Goal: Task Accomplishment & Management: Use online tool/utility

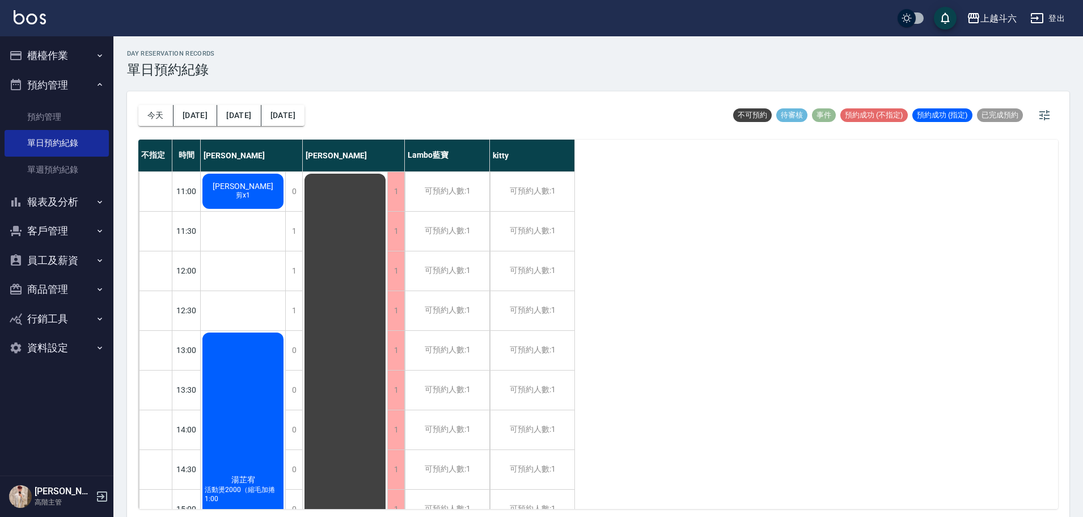
click at [69, 57] on button "櫃檯作業" at bounding box center [57, 55] width 104 height 29
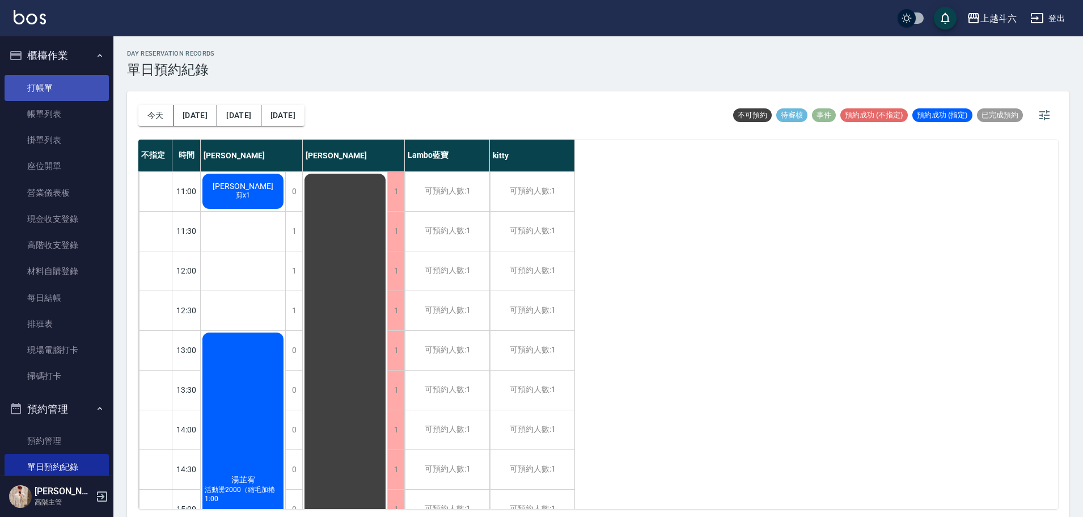
click at [78, 91] on link "打帳單" at bounding box center [57, 88] width 104 height 26
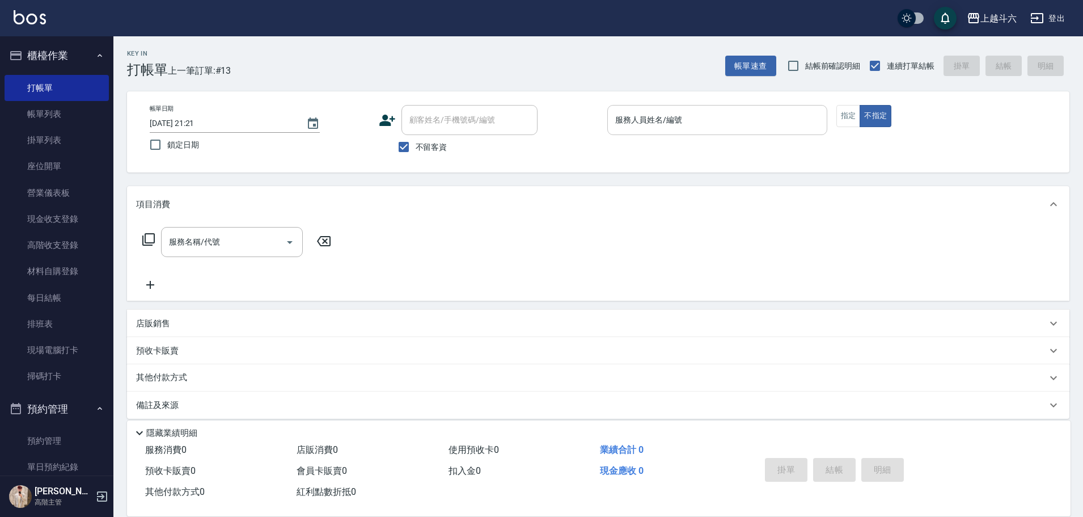
click at [714, 126] on input "服務人員姓名/編號" at bounding box center [718, 120] width 210 height 20
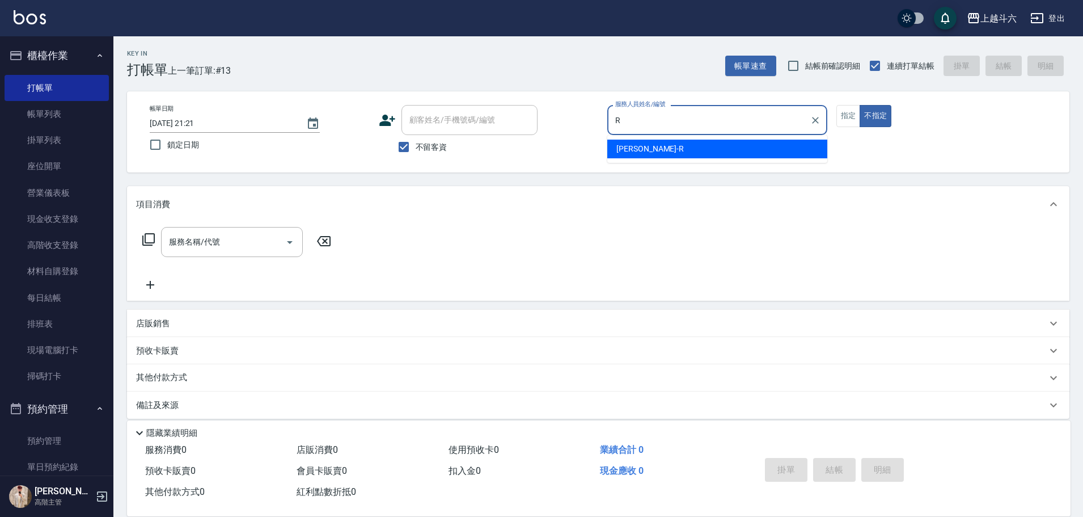
type input "[PERSON_NAME]"
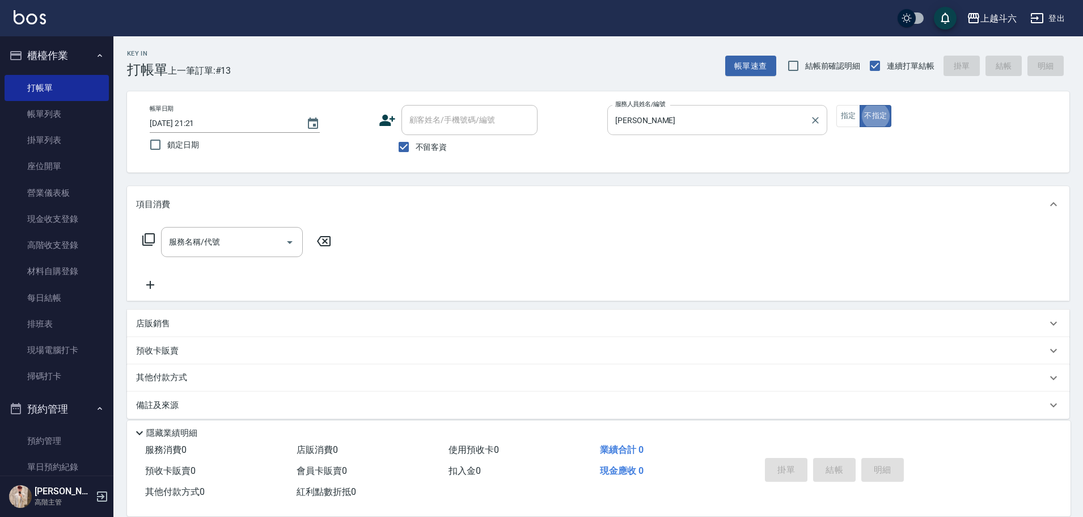
type button "false"
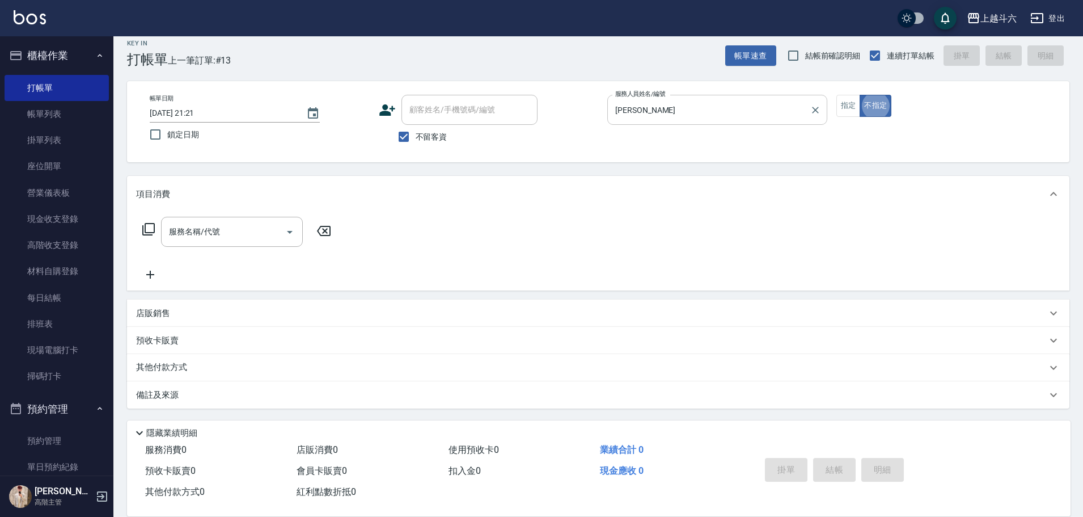
scroll to position [11, 0]
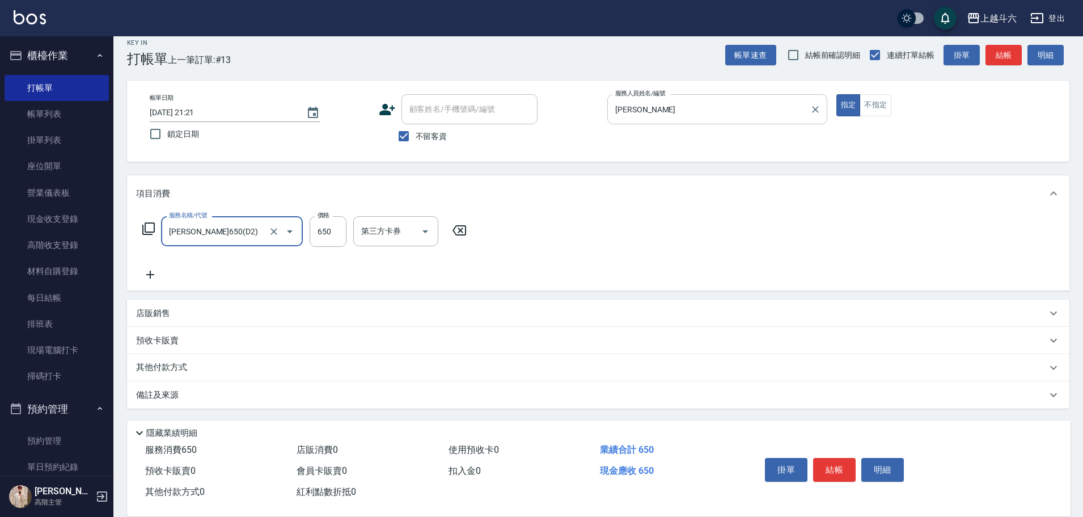
type input "[PERSON_NAME]650(D2)"
type input "萱芸-32"
type input "[PERSON_NAME]"
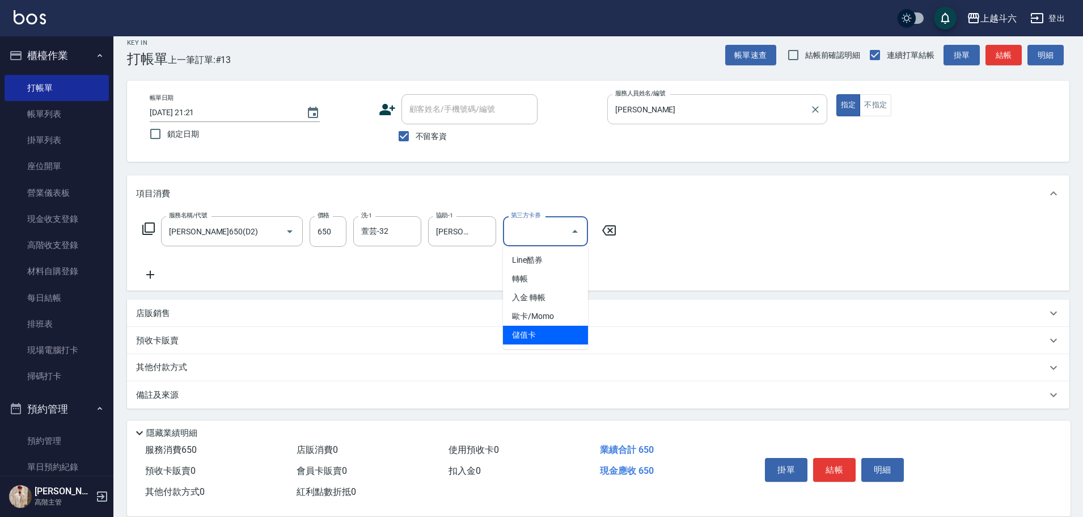
type input "儲值卡"
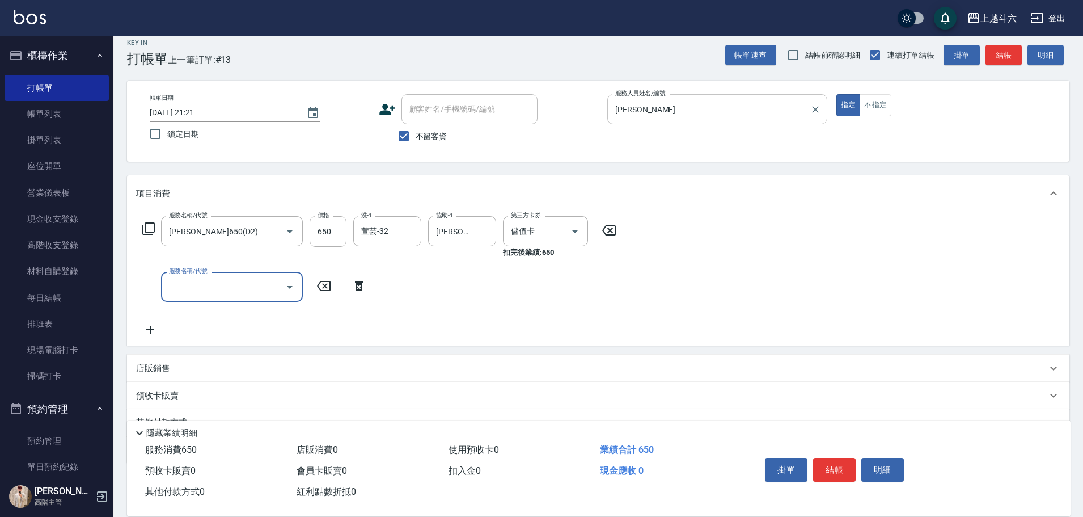
type input "ㄐ"
type input "剪髮(B1)"
type input "200"
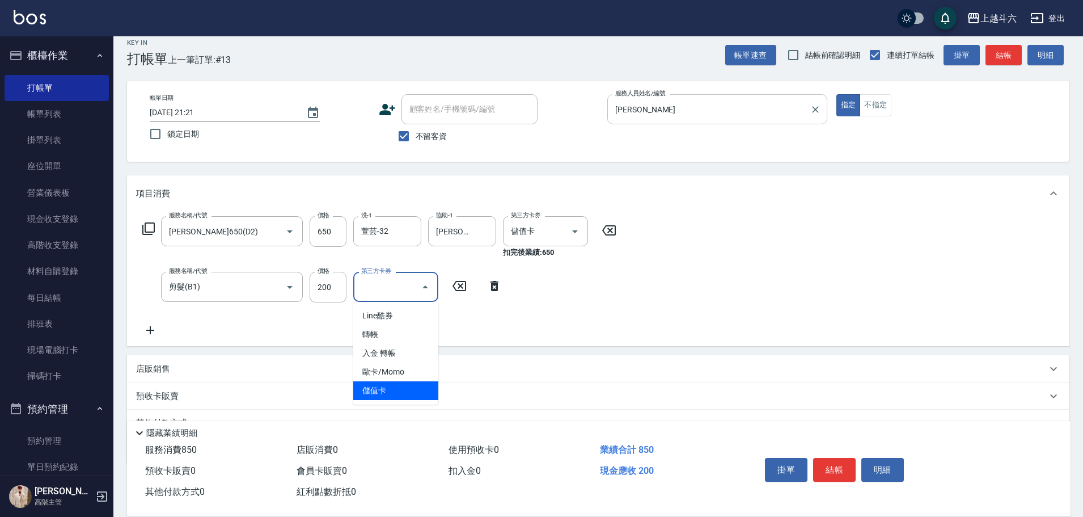
type input "儲值卡"
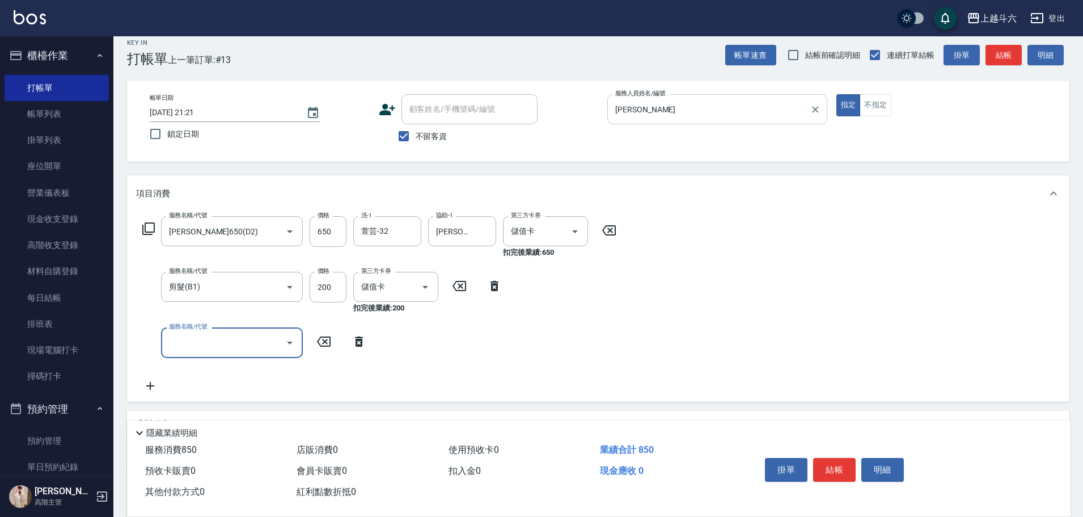
type input "ㄍ"
type input "肩100(特6)"
type input "萱芸-32"
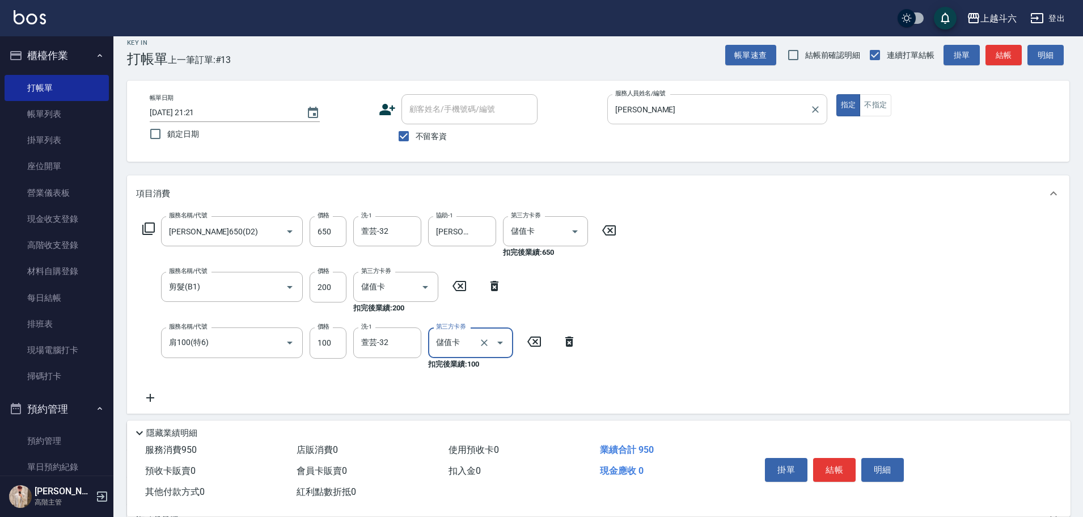
type input "儲值卡"
click at [839, 465] on button "結帳" at bounding box center [834, 470] width 43 height 24
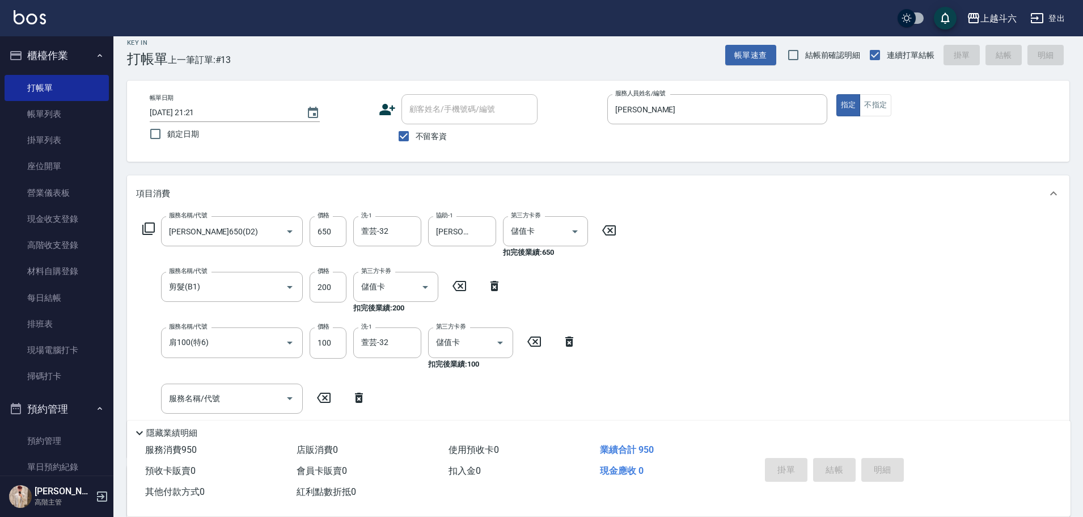
type input "[DATE] 21:22"
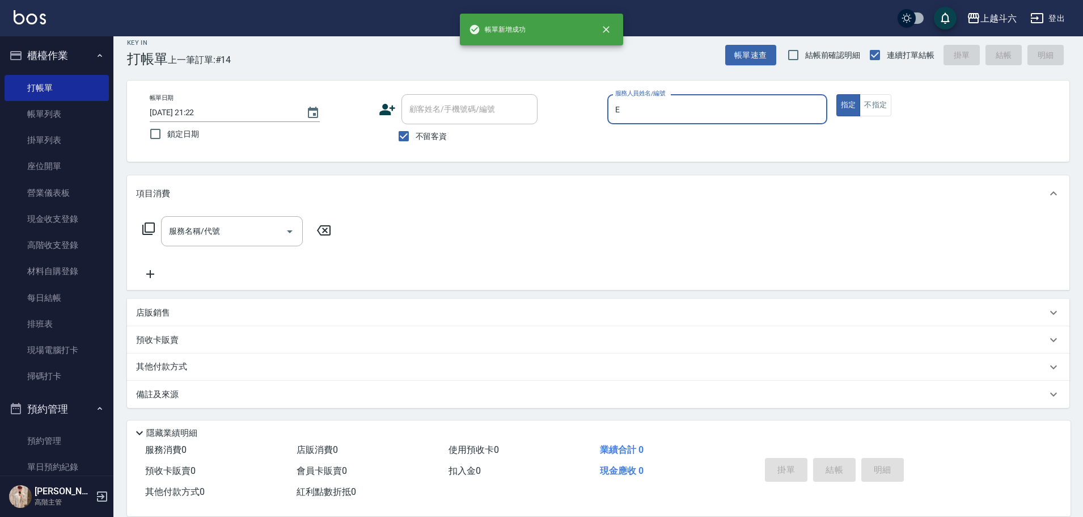
type input "E"
type button "true"
type input "[PERSON_NAME]"
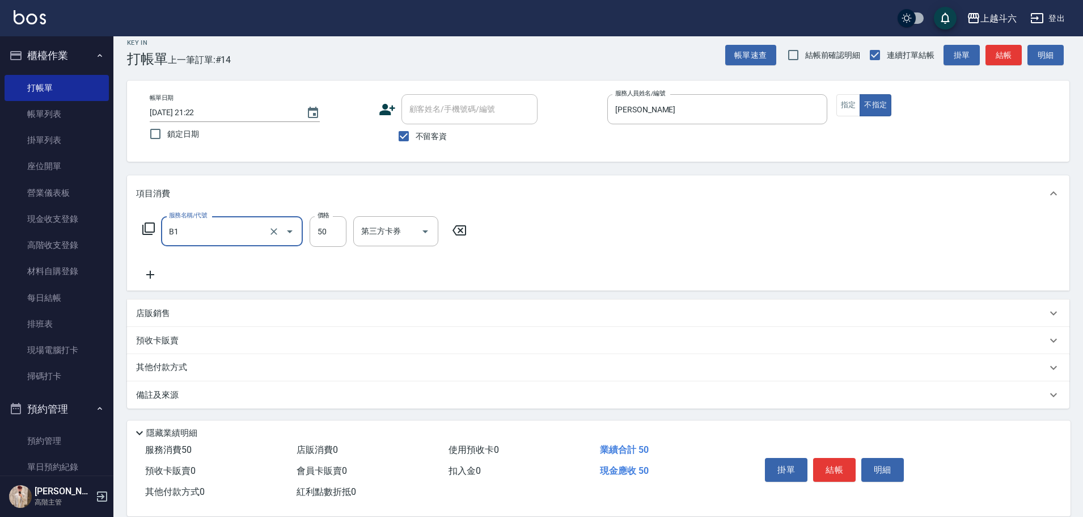
type input "剪髮(B1)"
type input "200"
click at [842, 467] on button "結帳" at bounding box center [834, 470] width 43 height 24
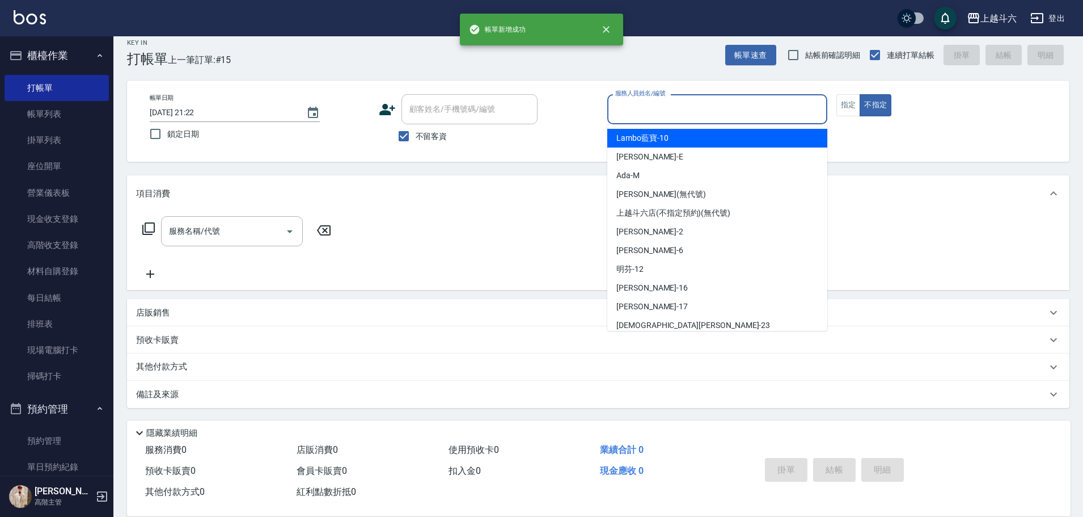
click at [696, 112] on input "服務人員姓名/編號" at bounding box center [718, 109] width 210 height 20
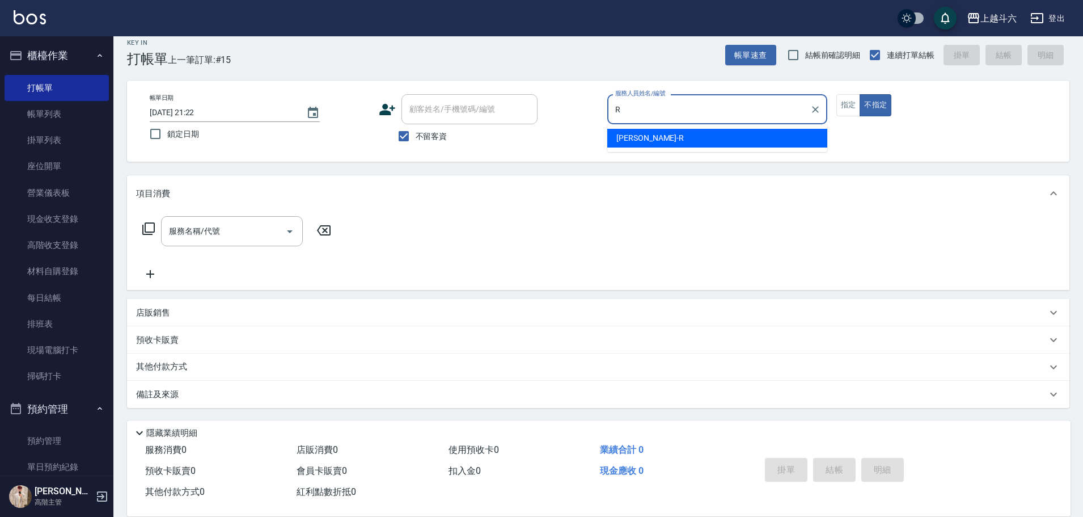
type input "[PERSON_NAME]"
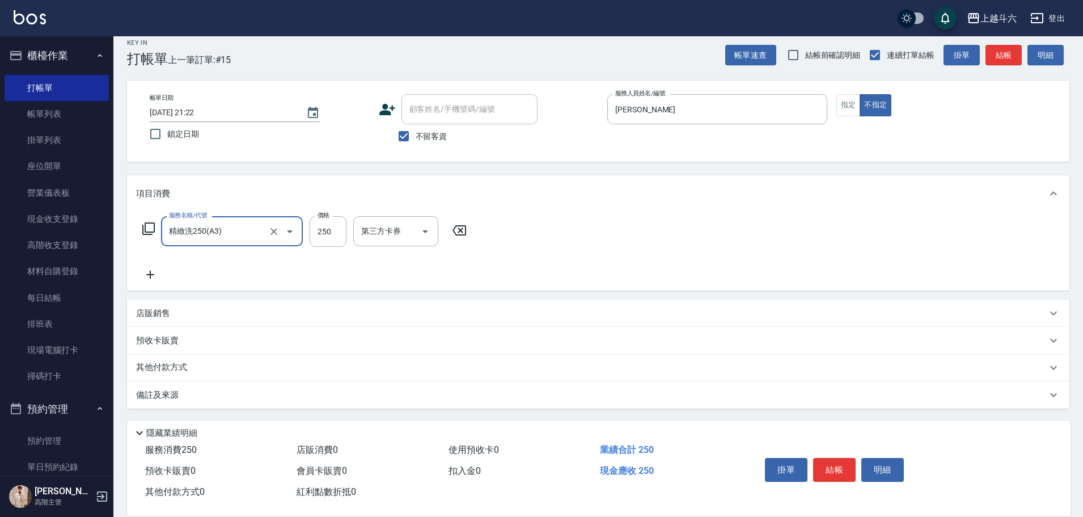
type input "精緻洗250(A3)"
drag, startPoint x: 328, startPoint y: 231, endPoint x: 344, endPoint y: 237, distance: 16.9
click at [328, 231] on input "250" at bounding box center [328, 231] width 37 height 31
type input "300"
type input "萱芸-32"
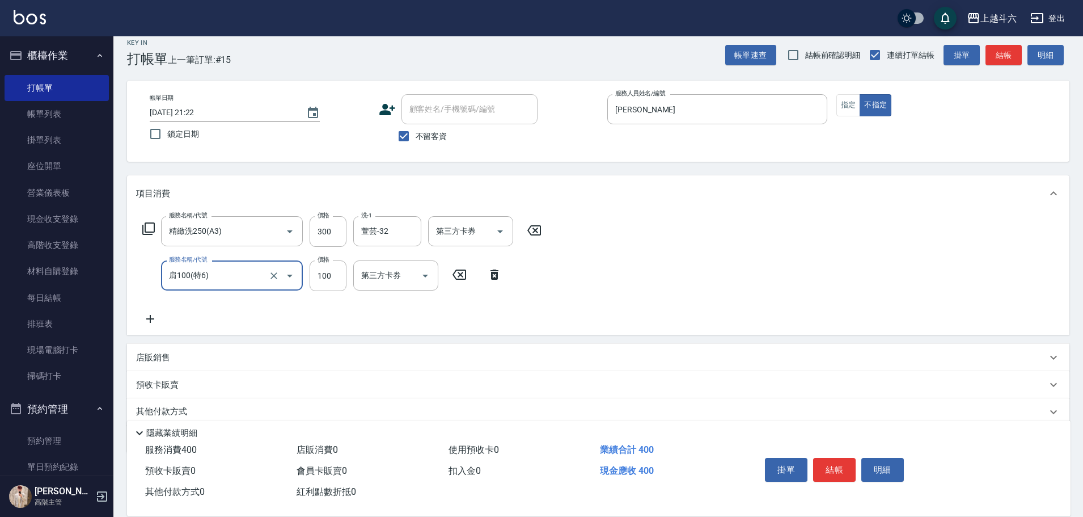
type input "肩100(特6)"
type input "萱芸-32"
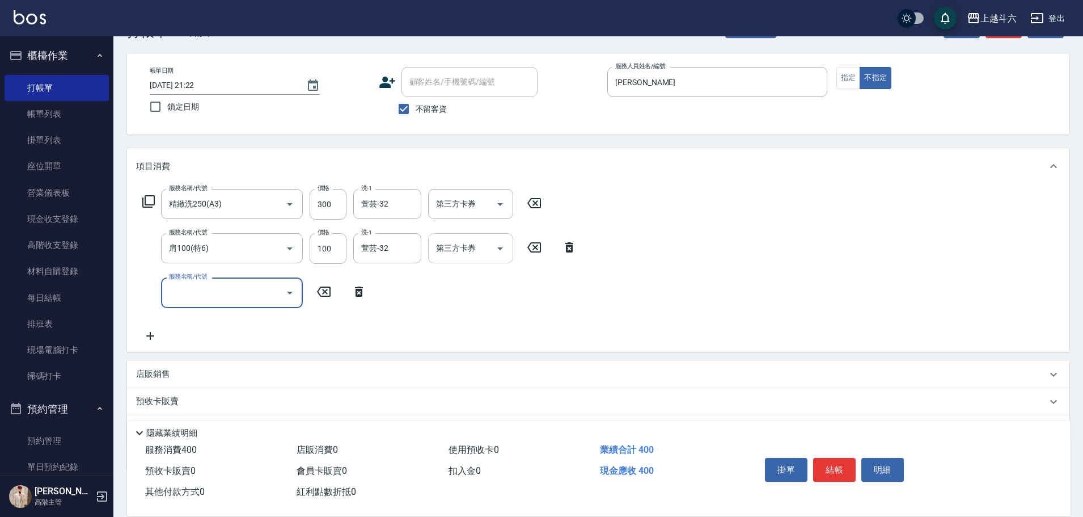
scroll to position [68, 0]
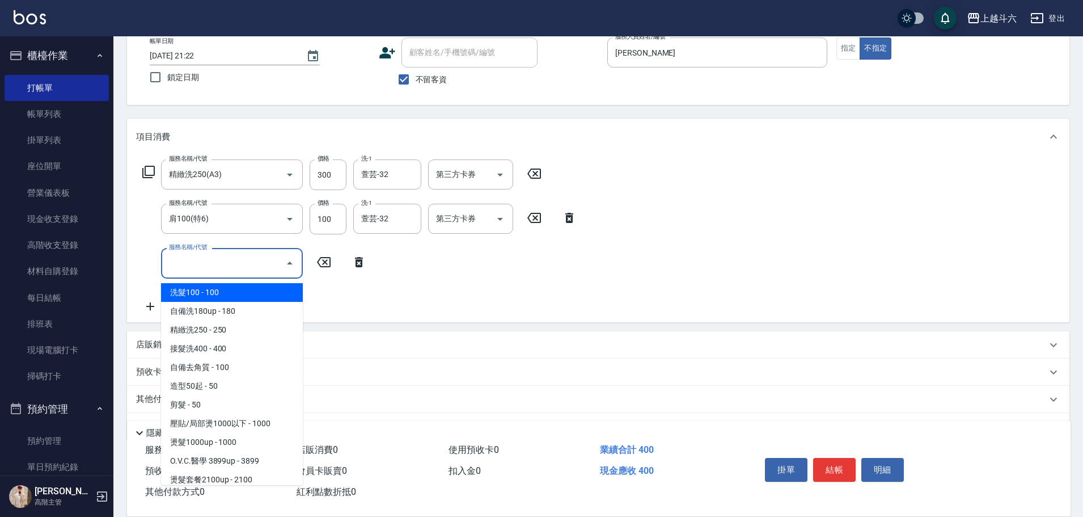
click at [229, 268] on input "服務名稱/代號" at bounding box center [223, 263] width 115 height 20
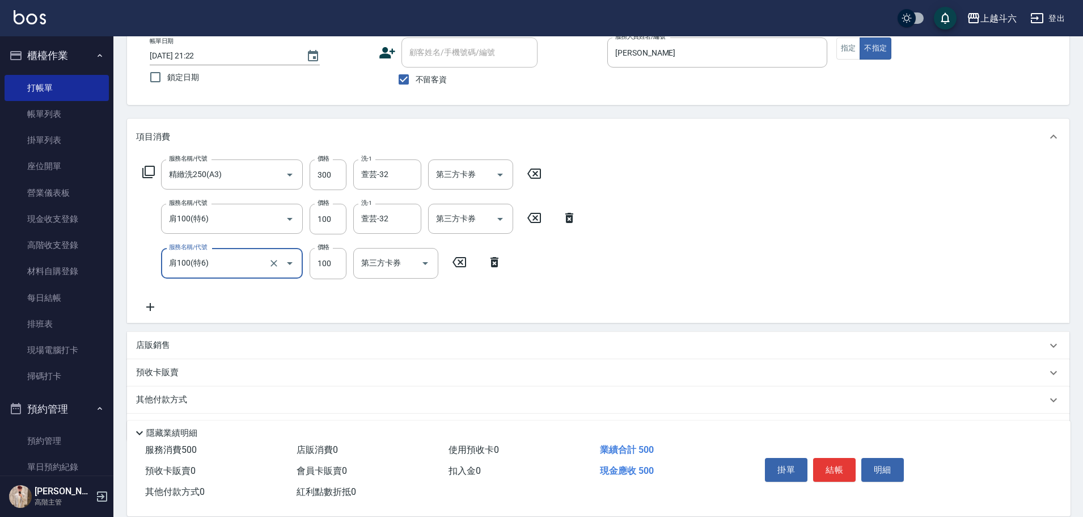
type input "肩100(特6)"
type input "萱芸-32"
click at [830, 466] on button "結帳" at bounding box center [834, 470] width 43 height 24
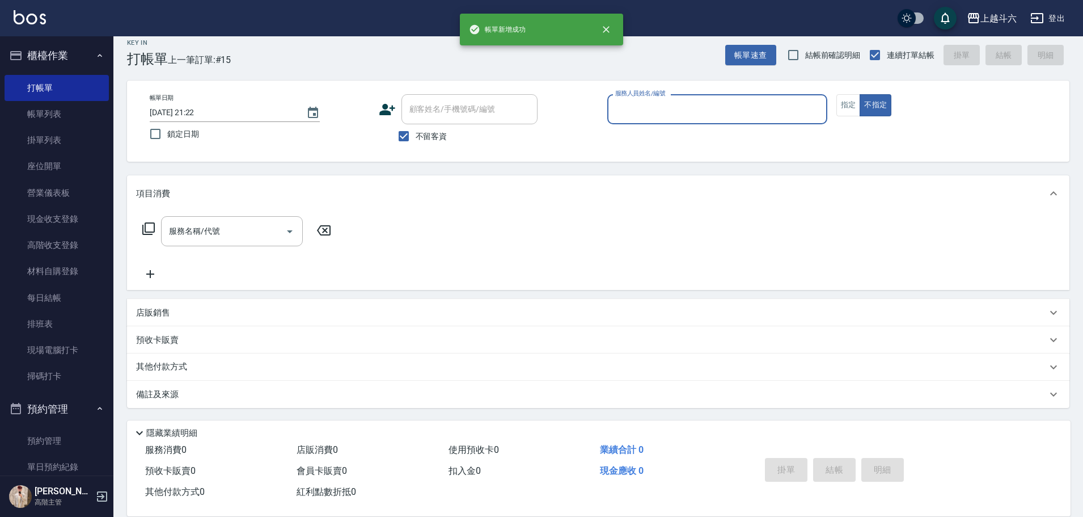
scroll to position [11, 0]
type input "[PERSON_NAME]"
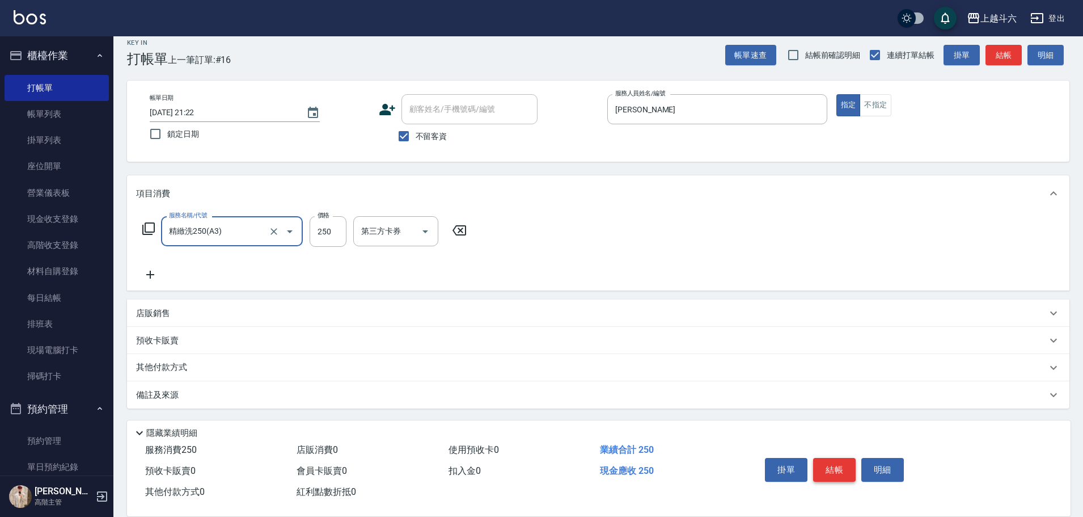
type input "精緻洗250(A3)"
click at [331, 236] on input "200" at bounding box center [328, 231] width 37 height 31
type input "300"
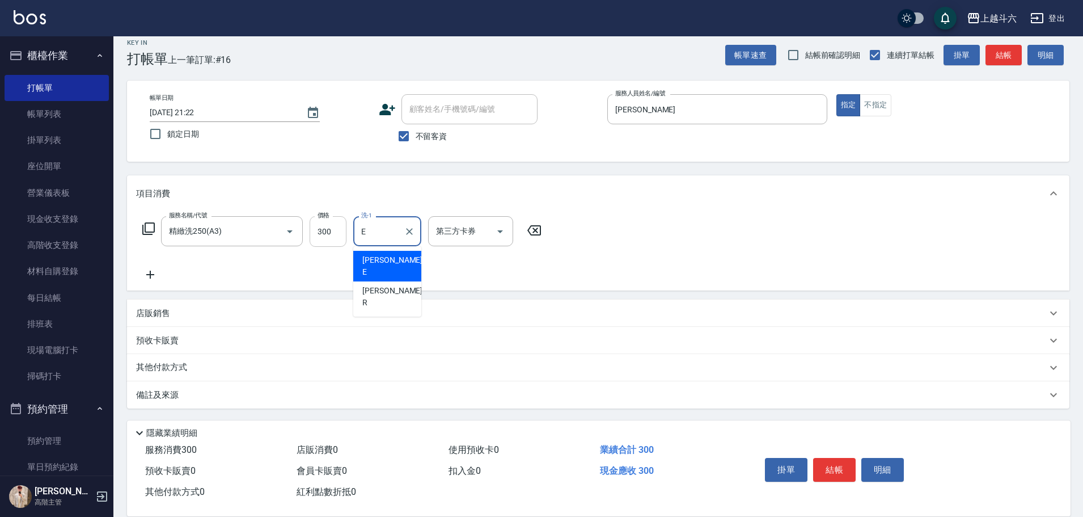
type input "[PERSON_NAME]"
click at [845, 473] on button "結帳" at bounding box center [834, 470] width 43 height 24
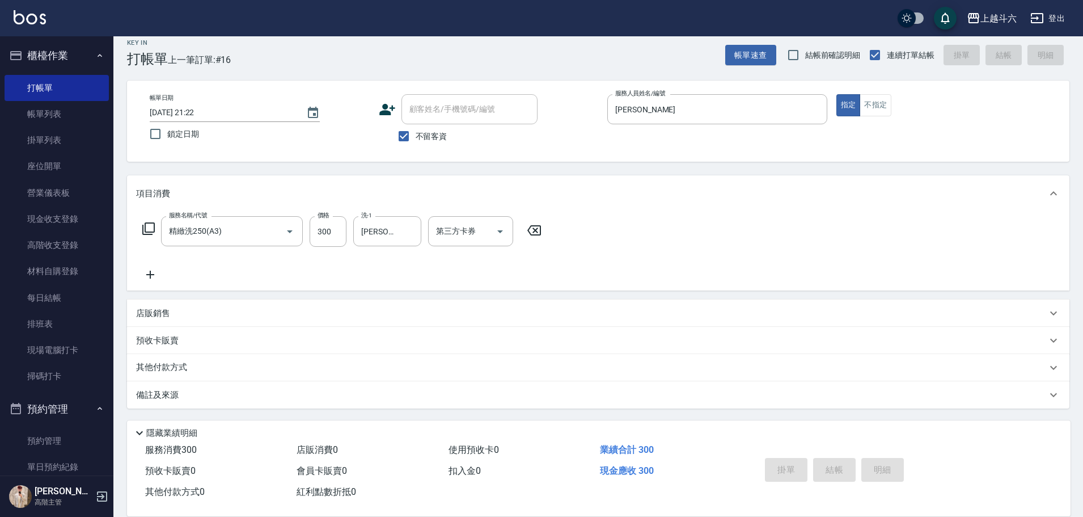
type input "[DATE] 21:23"
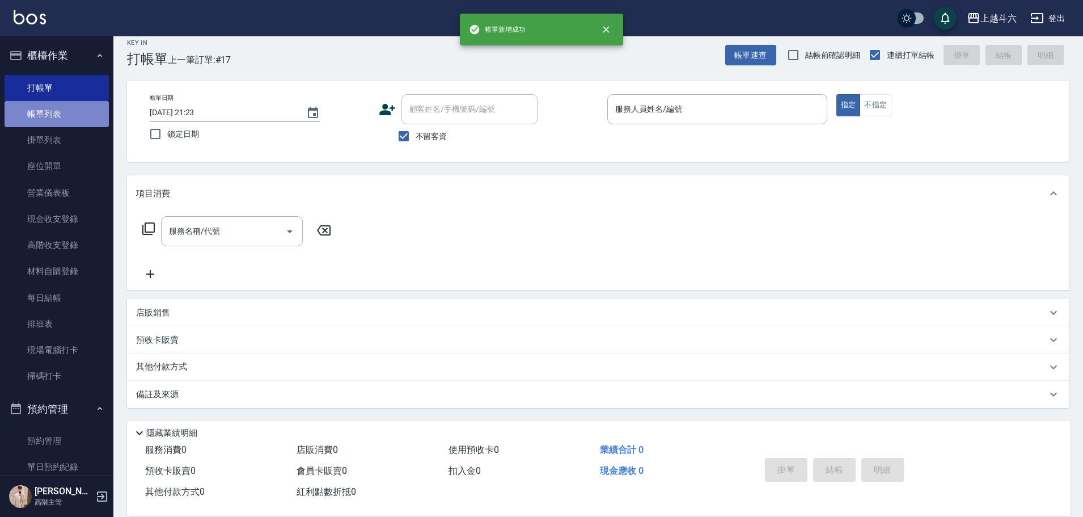
click at [57, 113] on link "帳單列表" at bounding box center [57, 114] width 104 height 26
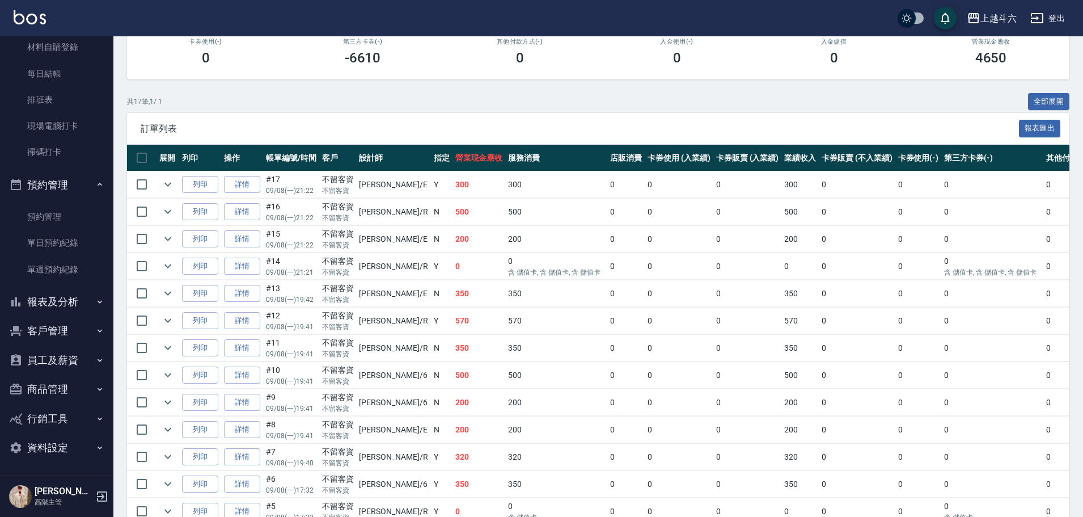
scroll to position [225, 0]
click at [95, 303] on icon "button" at bounding box center [99, 301] width 9 height 9
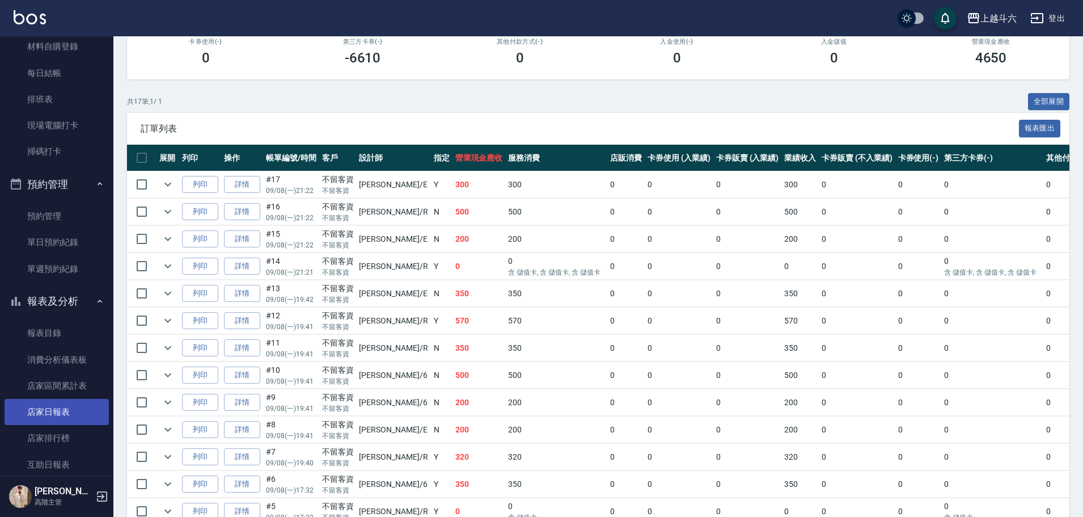
click at [81, 404] on link "店家日報表" at bounding box center [57, 412] width 104 height 26
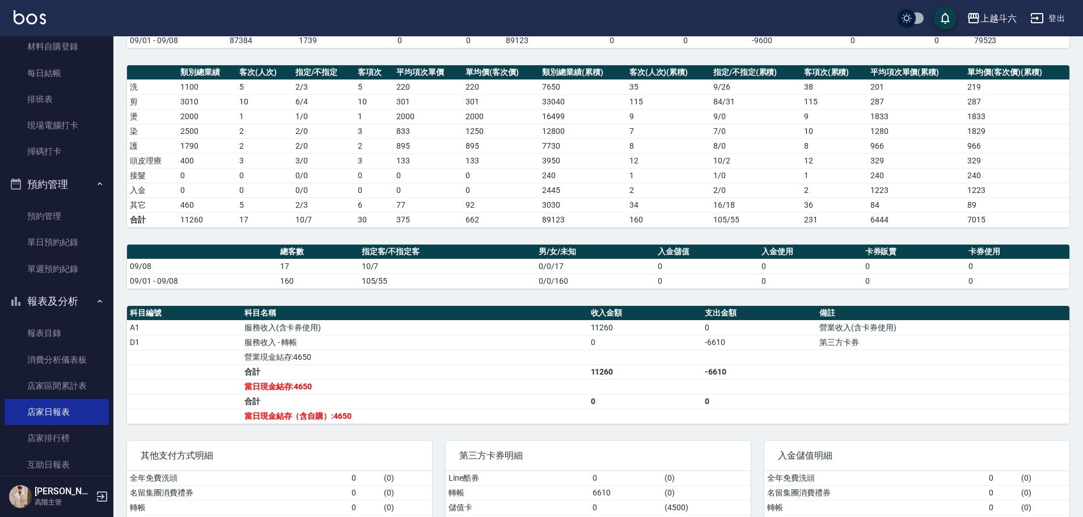
scroll to position [204, 0]
